Goal: Task Accomplishment & Management: Manage account settings

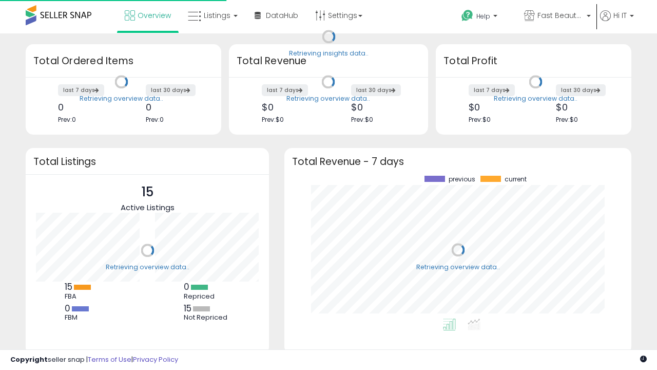
scroll to position [143, 326]
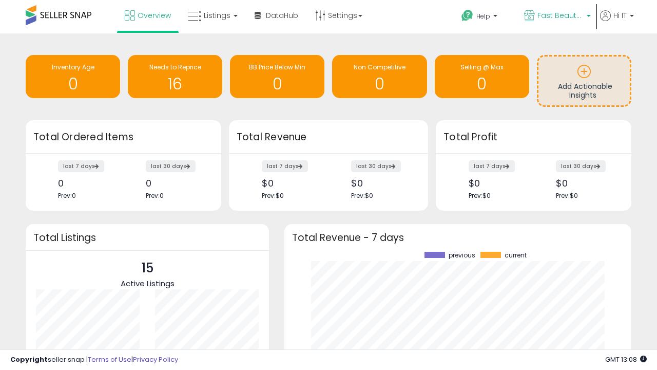
click at [556, 16] on span "Fast Beauty ([GEOGRAPHIC_DATA])" at bounding box center [560, 15] width 46 height 10
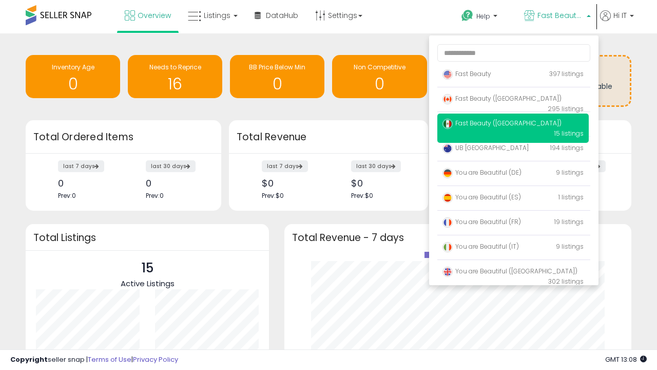
click at [513, 248] on span "You are Beautiful (IT)" at bounding box center [480, 246] width 76 height 9
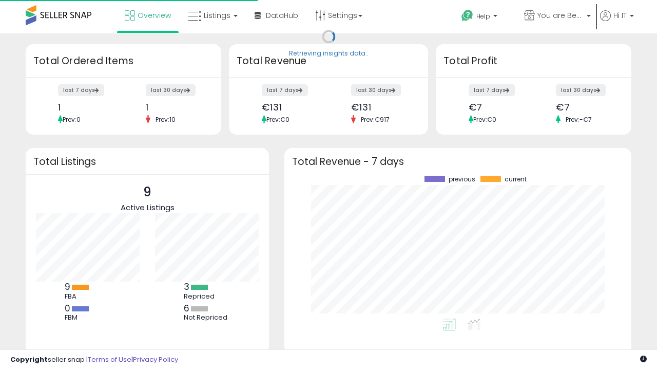
scroll to position [143, 326]
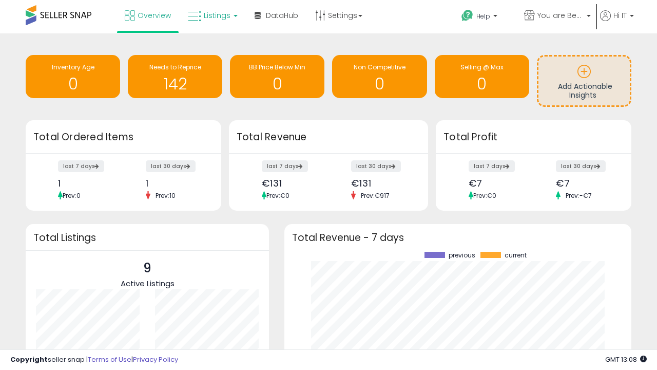
click at [211, 15] on span "Listings" at bounding box center [217, 15] width 27 height 10
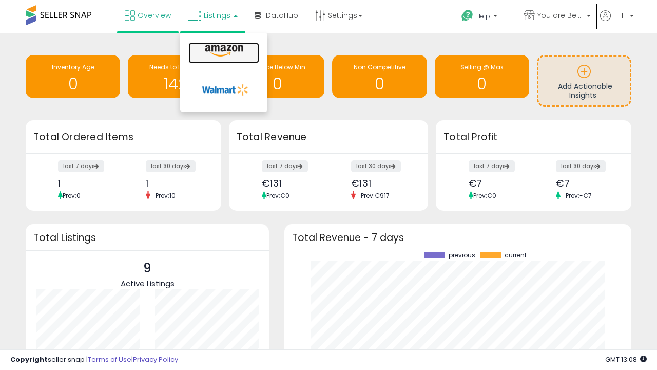
click at [223, 51] on icon at bounding box center [224, 50] width 45 height 13
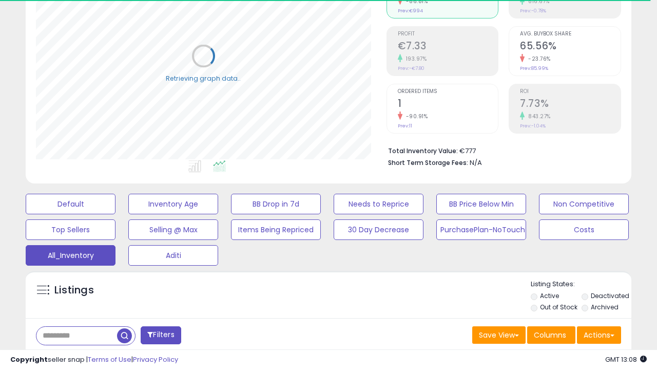
click at [73, 357] on span "Last 30 Days" at bounding box center [74, 362] width 45 height 10
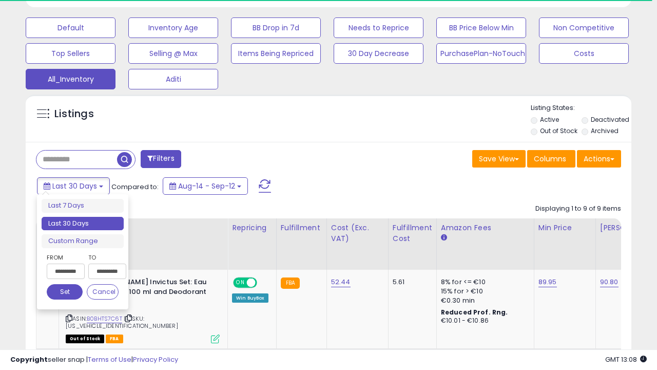
click at [83, 223] on li "Last 30 Days" at bounding box center [83, 224] width 82 height 14
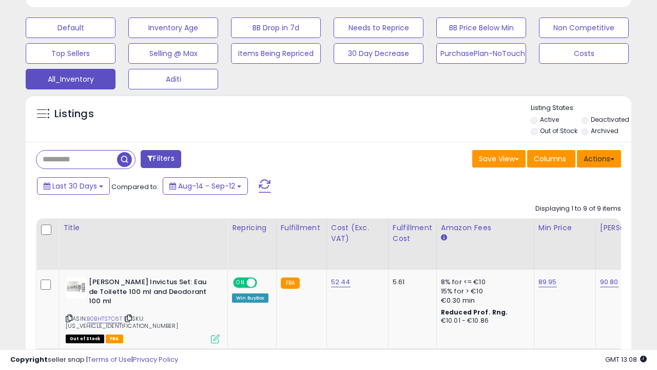
click at [599, 158] on button "Actions" at bounding box center [599, 158] width 44 height 17
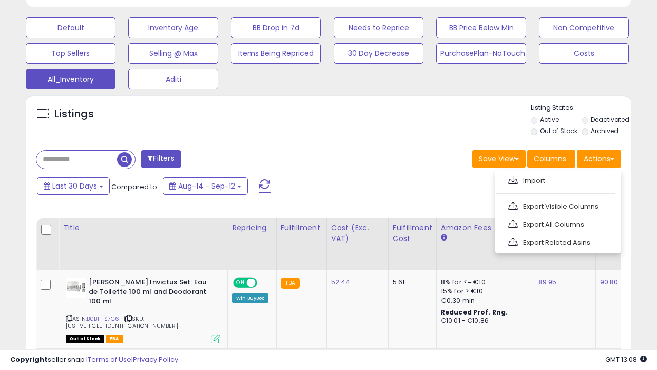
click at [557, 223] on link "Export All Columns" at bounding box center [557, 224] width 112 height 16
